Goal: Information Seeking & Learning: Learn about a topic

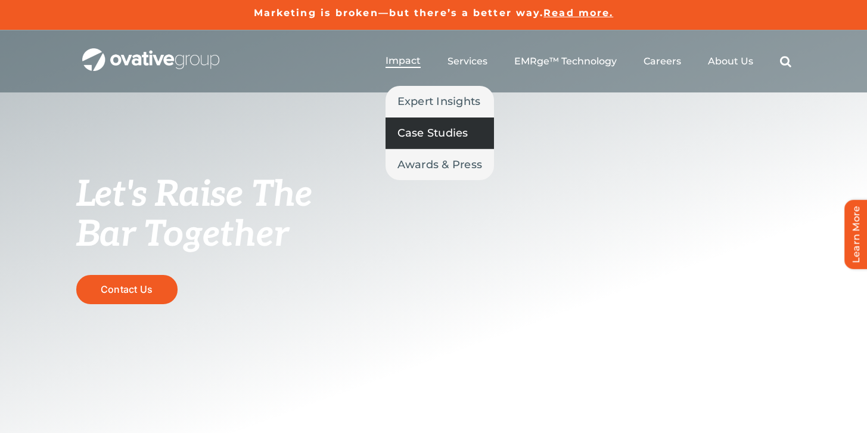
click at [414, 129] on span "Case Studies" at bounding box center [432, 133] width 71 height 17
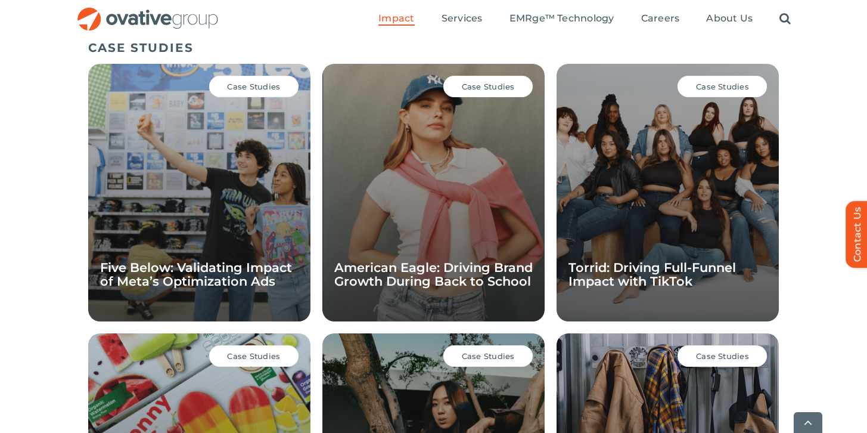
scroll to position [844, 0]
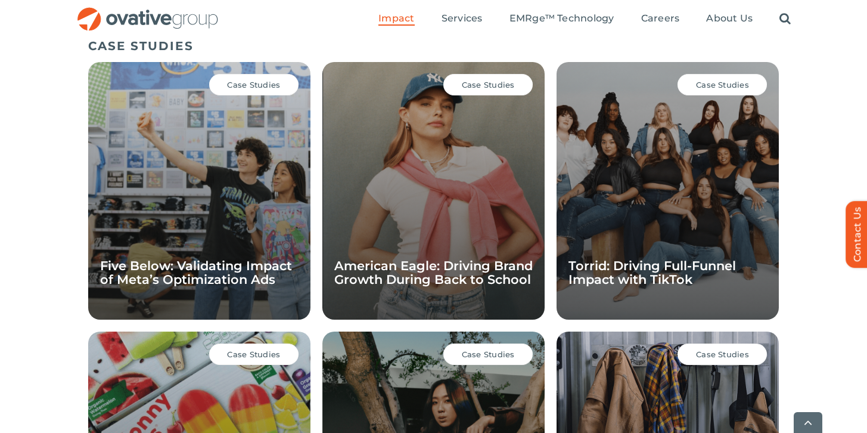
click at [485, 90] on div "Case Studies" at bounding box center [487, 84] width 89 height 21
click at [491, 75] on div "Case Studies" at bounding box center [487, 84] width 89 height 21
click at [465, 139] on div "Case Studies American Eagle: Driving Brand Growth During Back to School" at bounding box center [433, 190] width 222 height 257
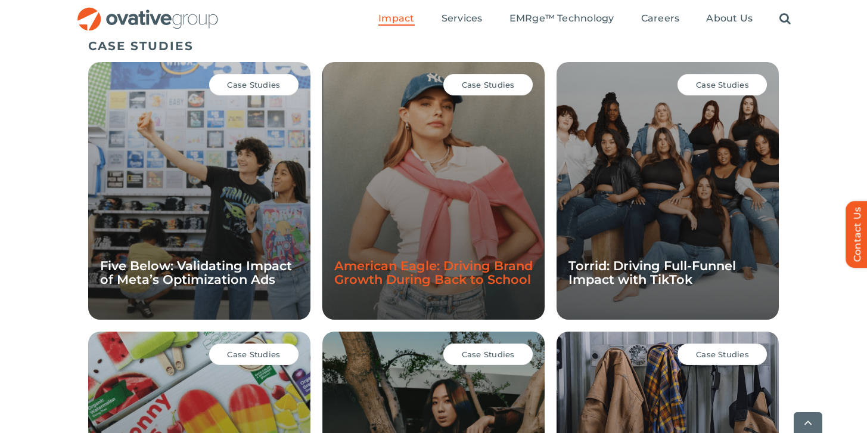
click at [453, 258] on link "American Eagle: Driving Brand Growth During Back to School" at bounding box center [433, 272] width 198 height 29
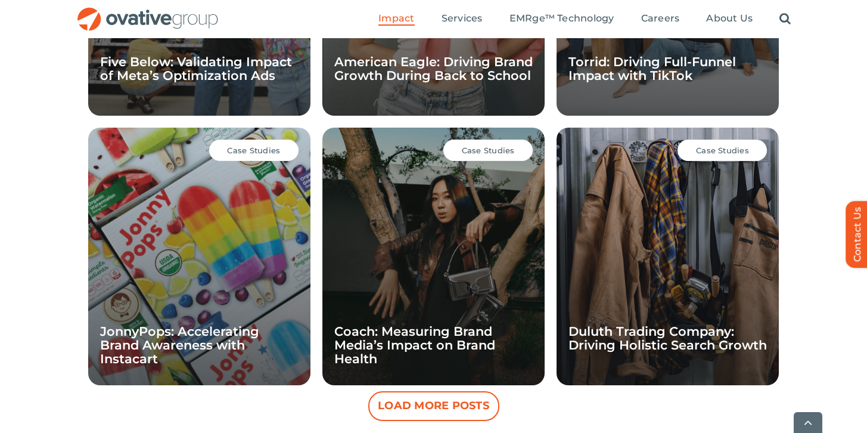
scroll to position [1136, 0]
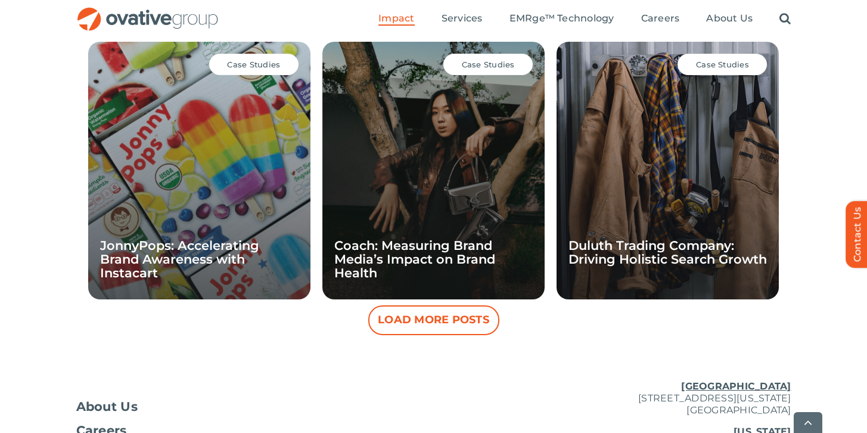
click at [440, 312] on button "Load More Posts" at bounding box center [433, 320] width 131 height 30
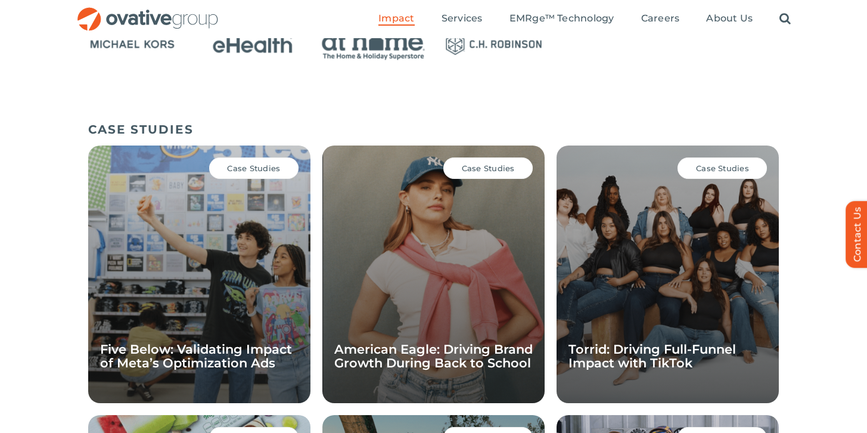
scroll to position [411, 0]
